Goal: Task Accomplishment & Management: Manage account settings

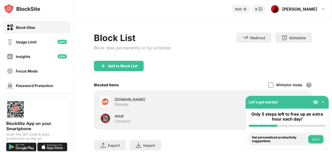
click at [307, 100] on div "Let's get started" at bounding box center [287, 102] width 83 height 13
click at [322, 101] on img at bounding box center [322, 101] width 5 height 5
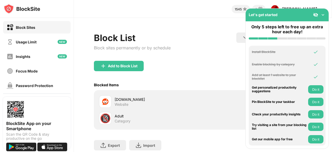
click at [286, 12] on div "Let's get started" at bounding box center [287, 15] width 83 height 13
click at [321, 17] on img at bounding box center [322, 14] width 5 height 5
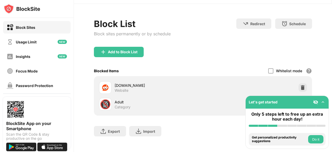
scroll to position [22, 0]
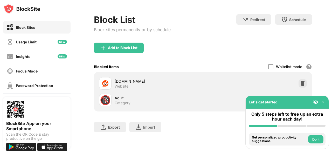
click at [294, 78] on div "[DOMAIN_NAME] Website" at bounding box center [203, 83] width 212 height 17
click at [300, 81] on img at bounding box center [302, 83] width 5 height 5
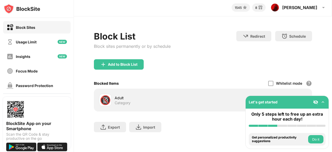
scroll to position [5, 0]
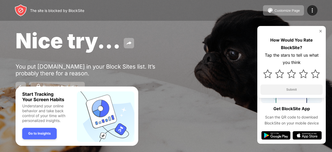
click at [136, 86] on div "Password Protection" at bounding box center [166, 87] width 301 height 10
drag, startPoint x: 318, startPoint y: 33, endPoint x: 322, endPoint y: 33, distance: 4.7
click at [319, 33] on div "How Would You Rate BlockSite? Tap the stars to tell us what you think Submit" at bounding box center [291, 62] width 69 height 72
click at [322, 29] on img at bounding box center [321, 31] width 4 height 4
